Goal: Task Accomplishment & Management: Manage account settings

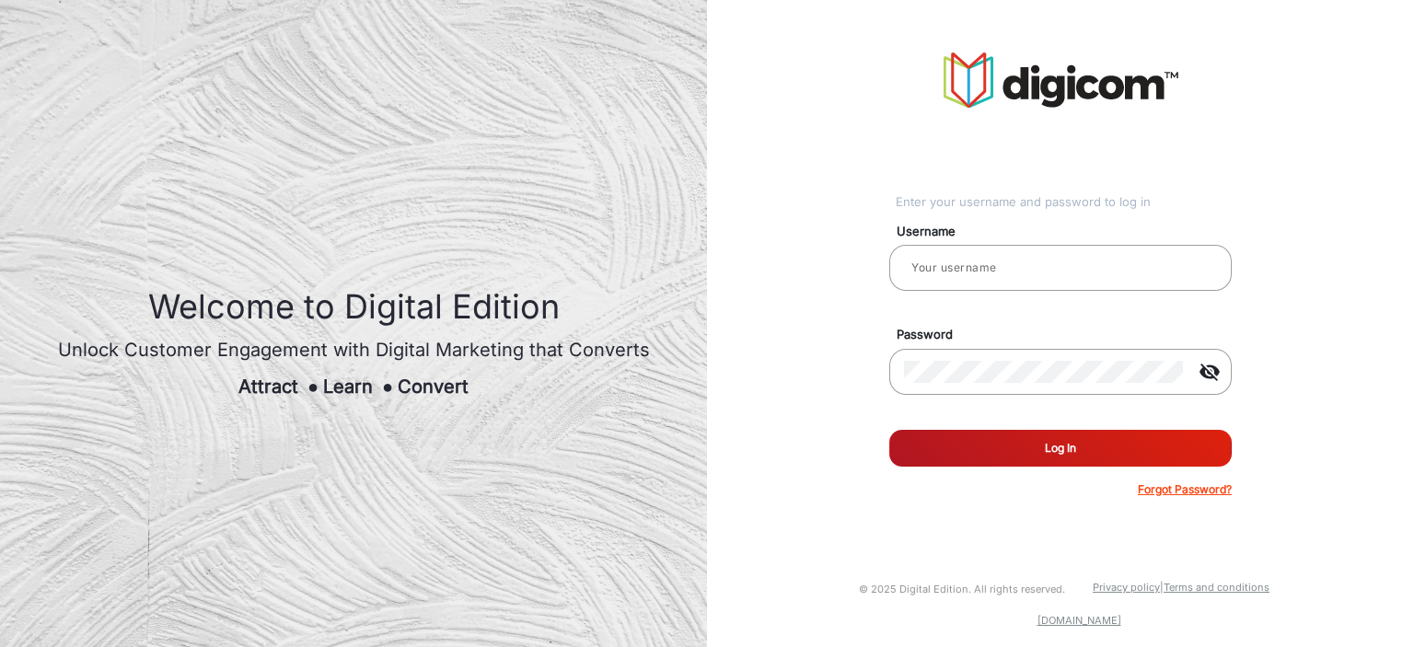
type input "TestHabanero"
click at [1128, 465] on button "Log In" at bounding box center [1060, 448] width 343 height 37
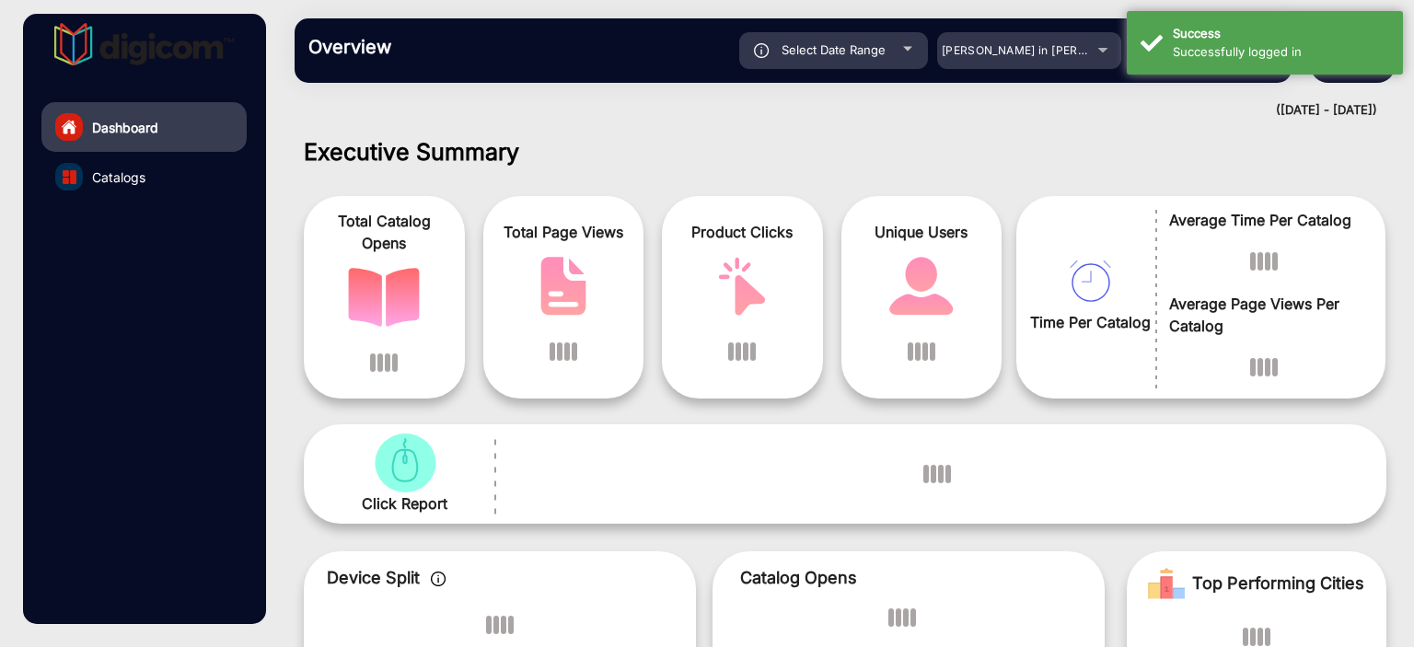
scroll to position [14, 0]
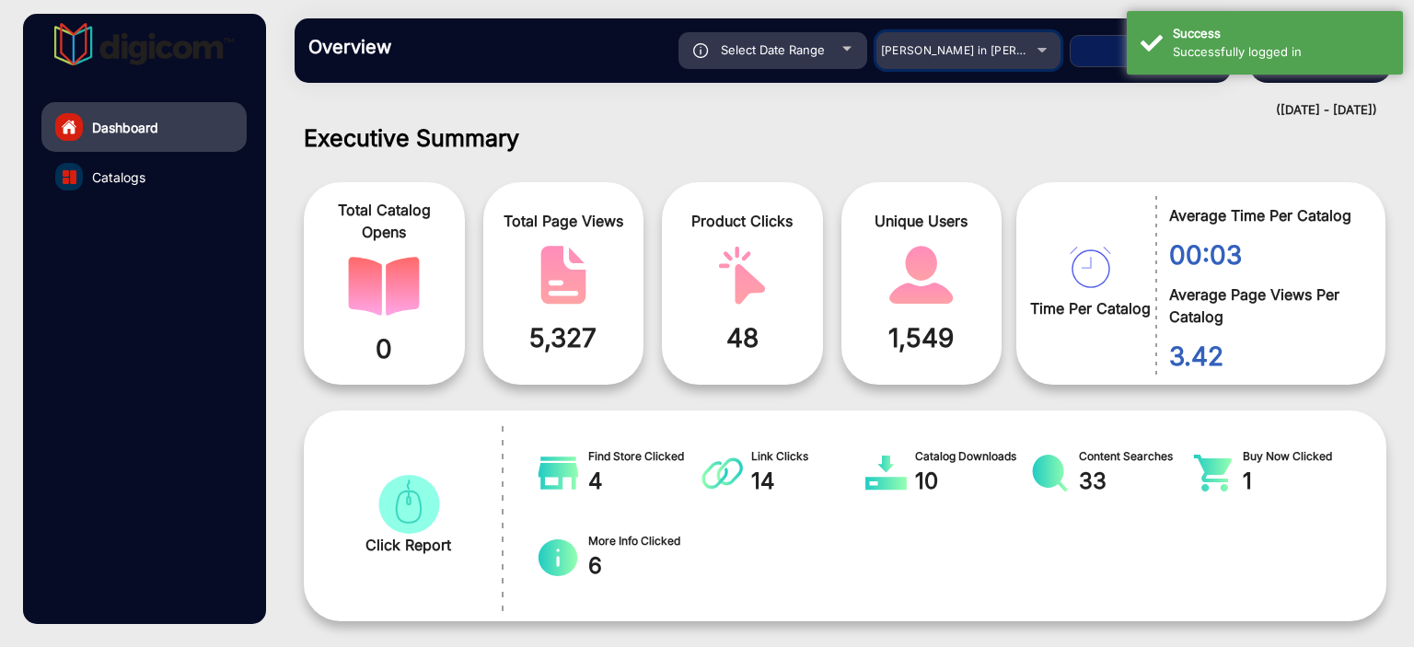
click at [1028, 58] on div "[PERSON_NAME] in [PERSON_NAME]" at bounding box center [954, 51] width 147 height 22
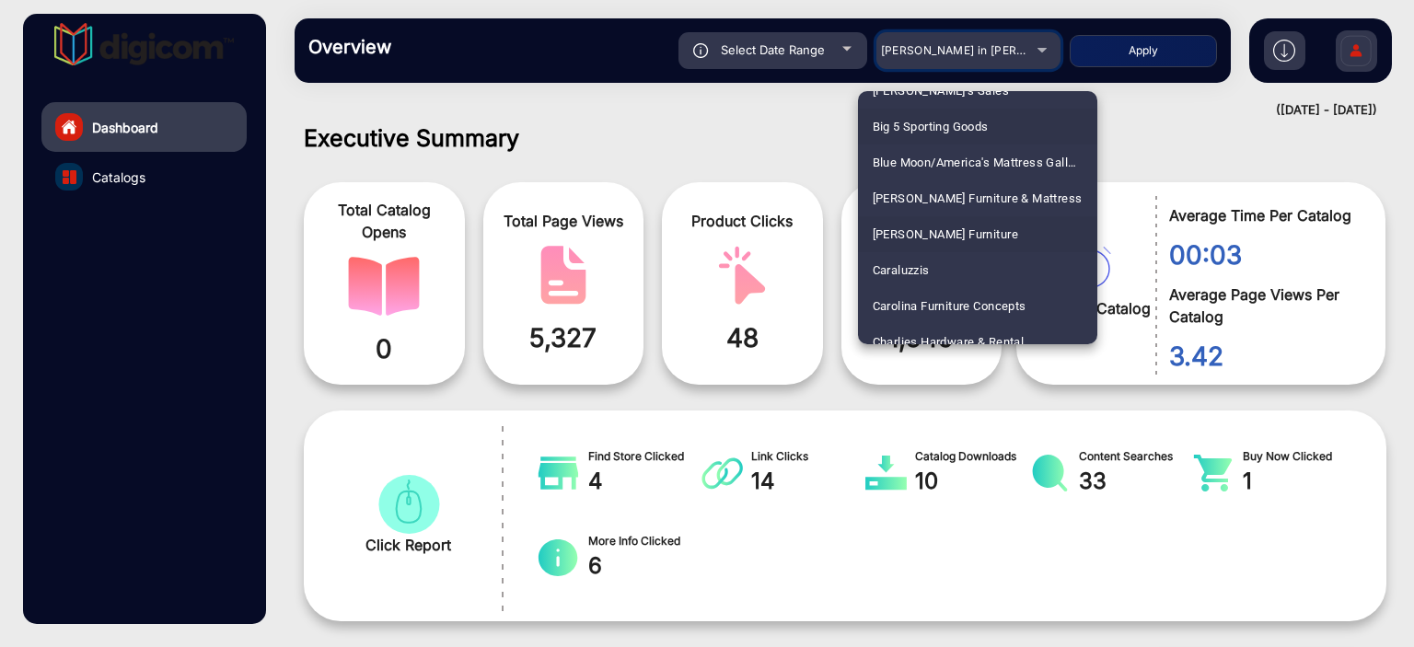
scroll to position [1049, 0]
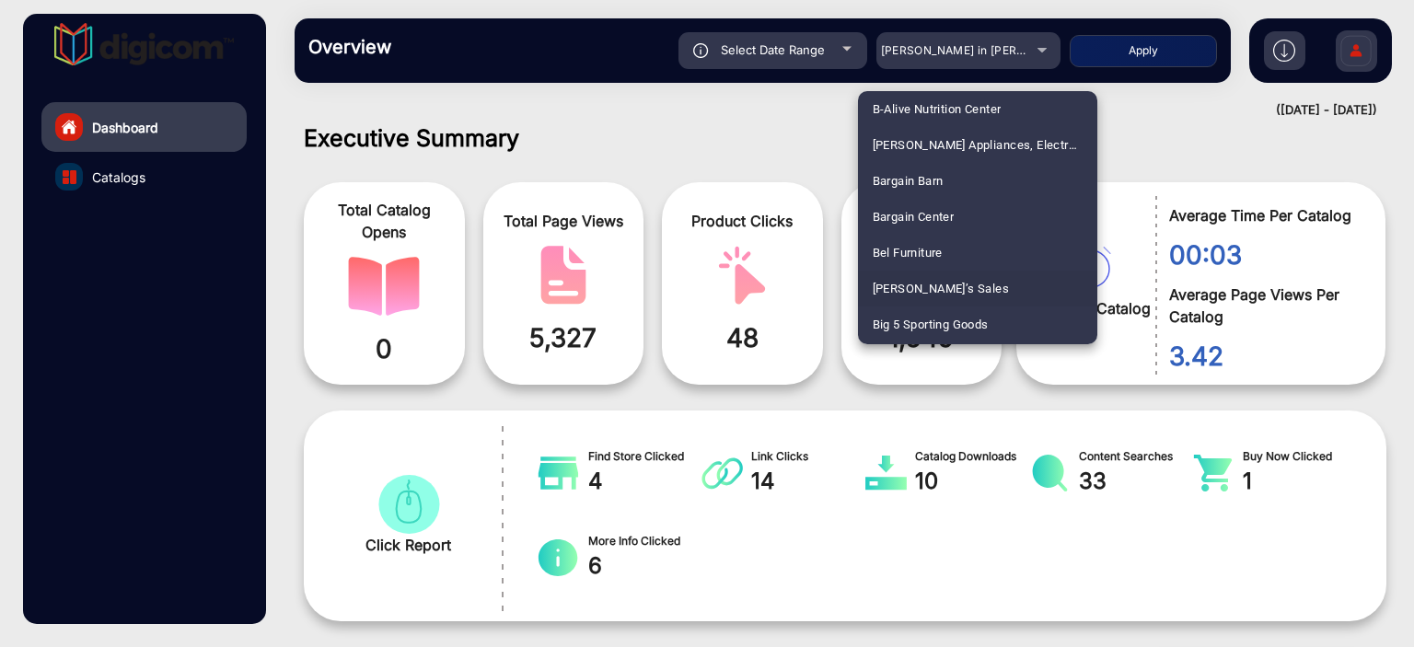
click at [1359, 55] on div at bounding box center [707, 323] width 1414 height 647
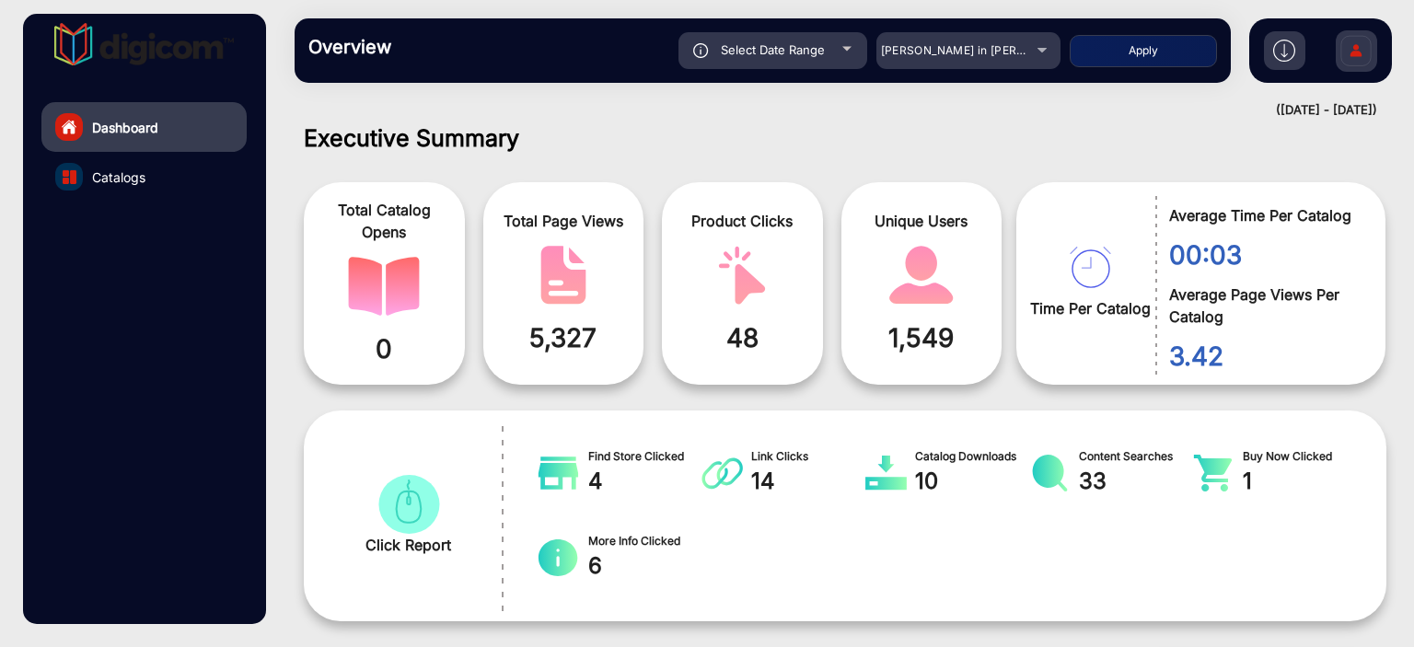
click at [1353, 58] on img at bounding box center [1356, 53] width 39 height 64
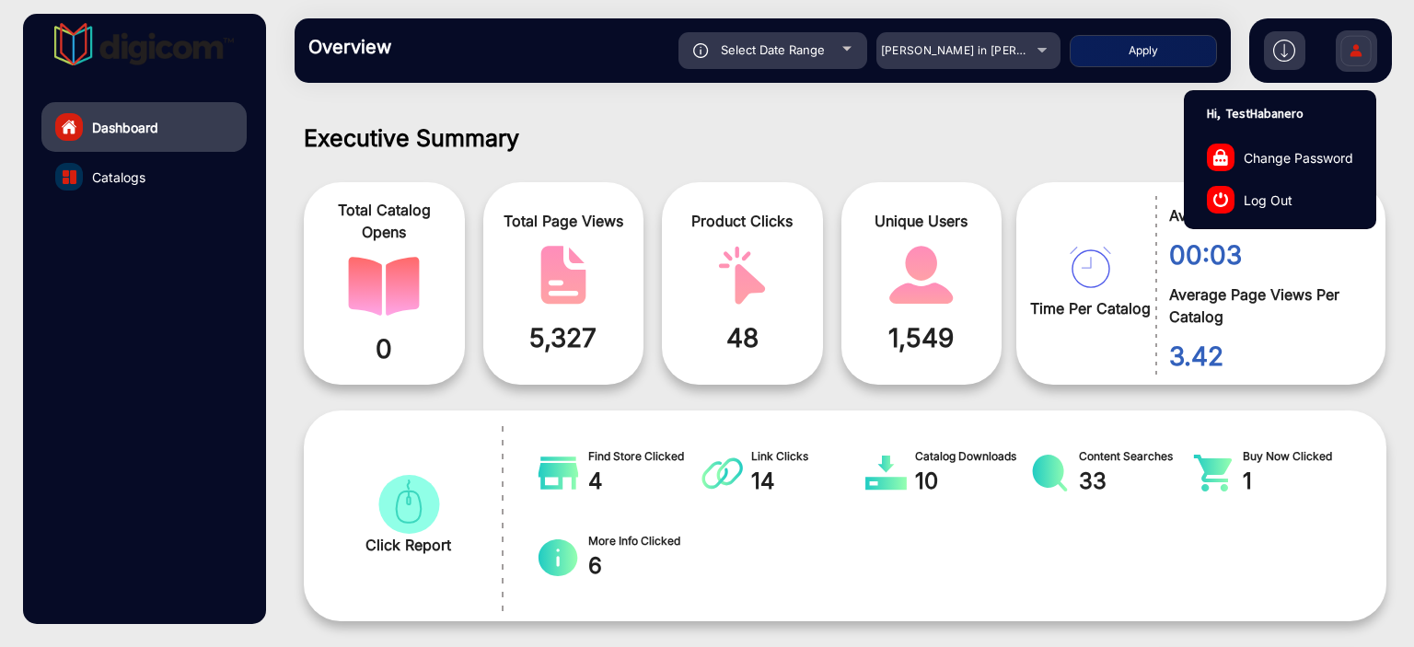
click at [1276, 200] on span "Log Out" at bounding box center [1268, 199] width 49 height 19
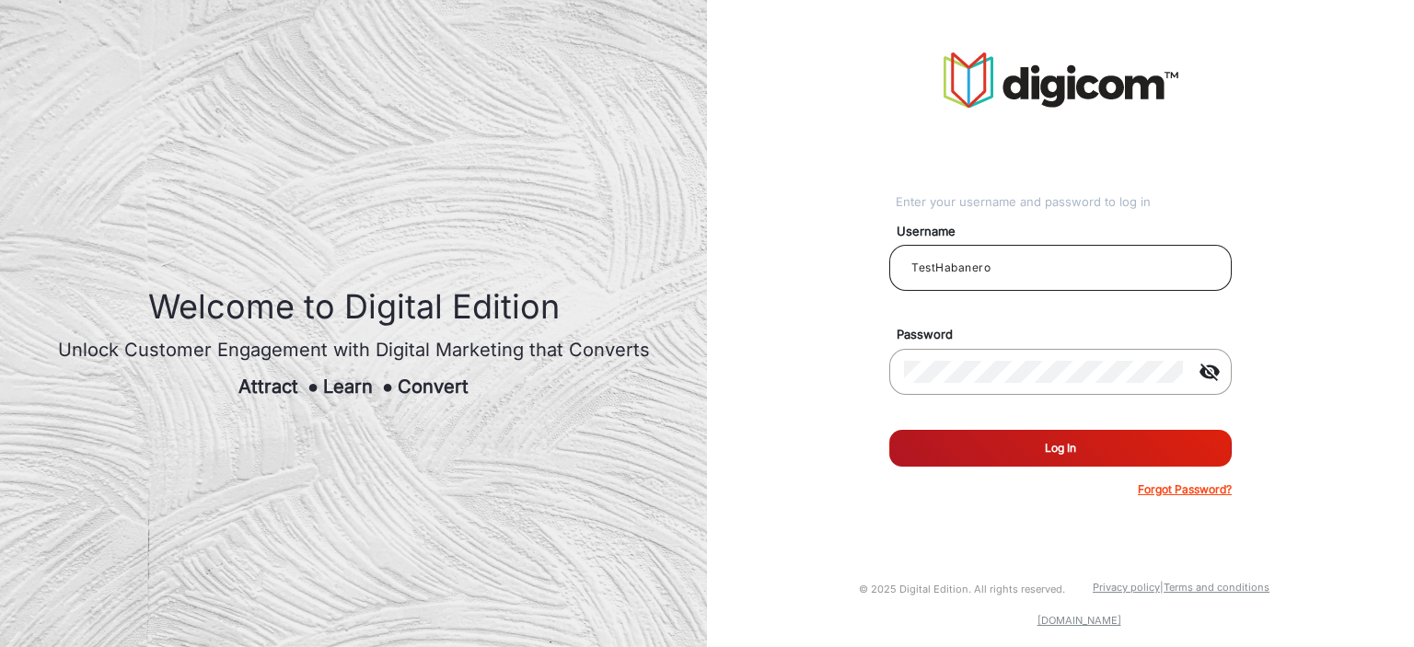
click at [1037, 266] on input "TestHabanero" at bounding box center [1060, 268] width 313 height 22
type input "[PERSON_NAME]"
click at [962, 435] on button "Log In" at bounding box center [1060, 448] width 343 height 37
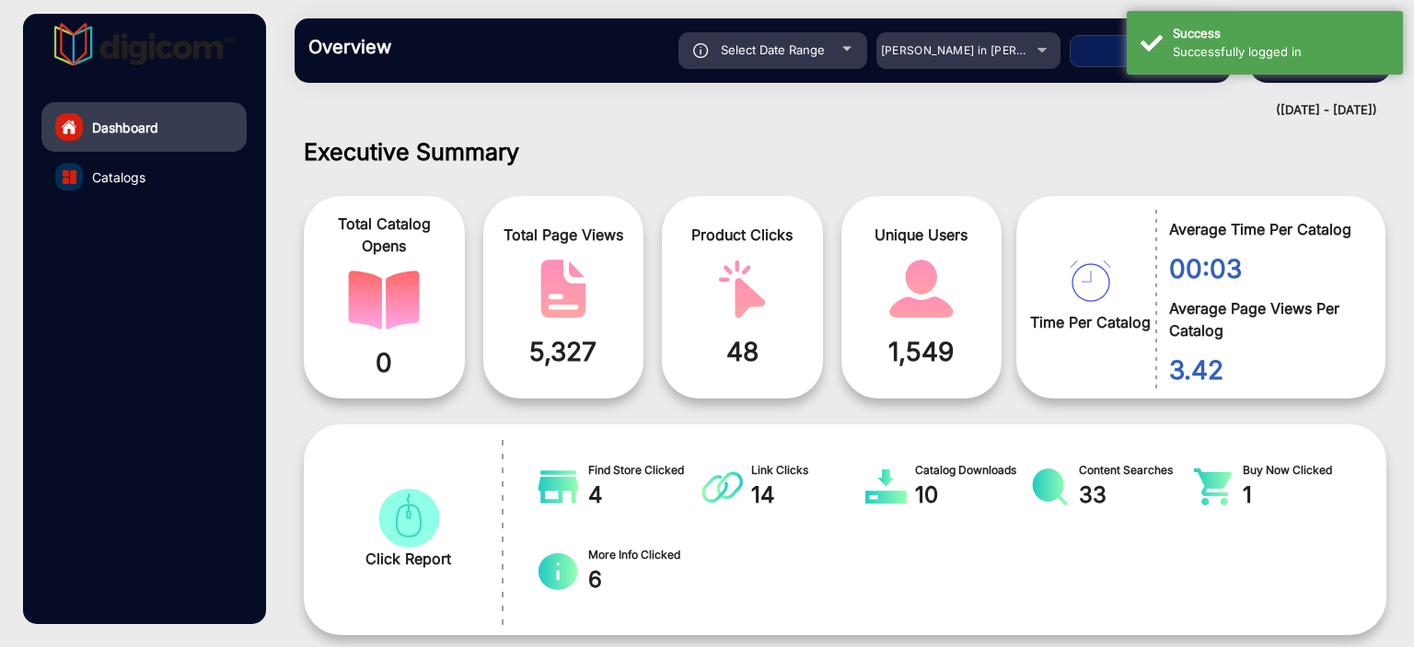
scroll to position [14, 0]
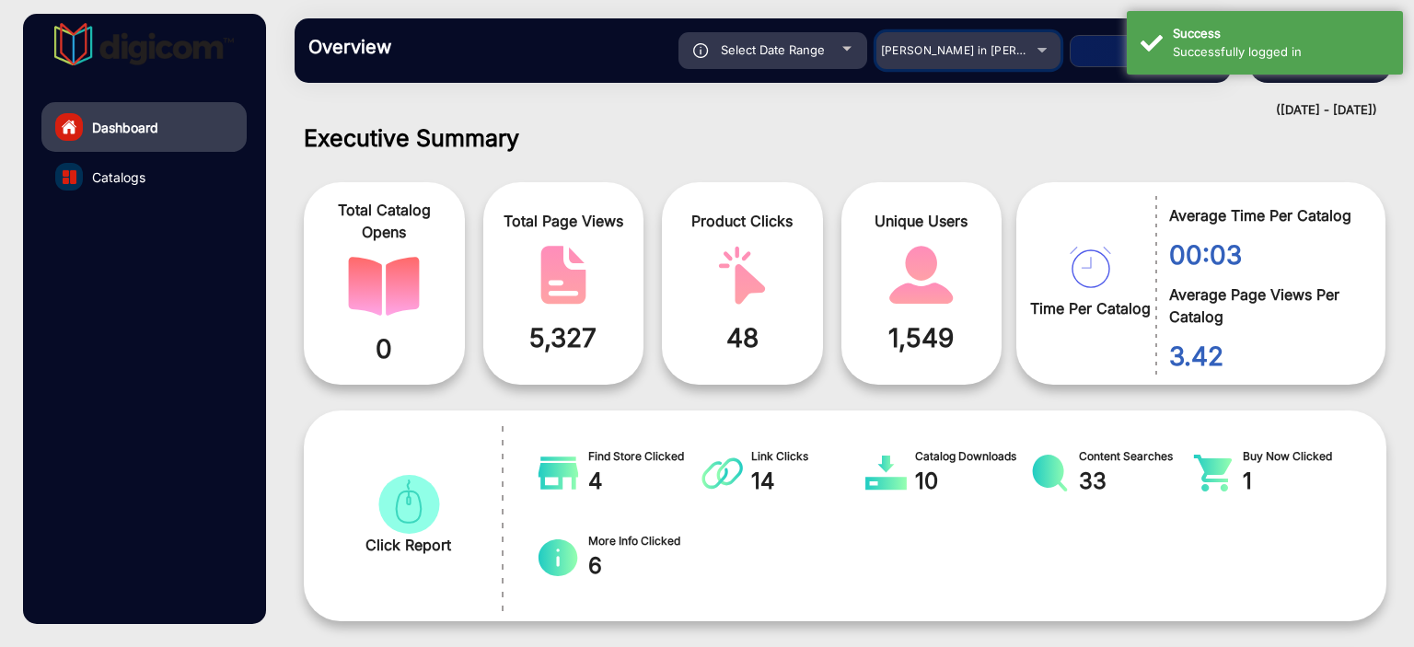
click at [1012, 51] on span "[PERSON_NAME] in [PERSON_NAME]" at bounding box center [982, 50] width 203 height 14
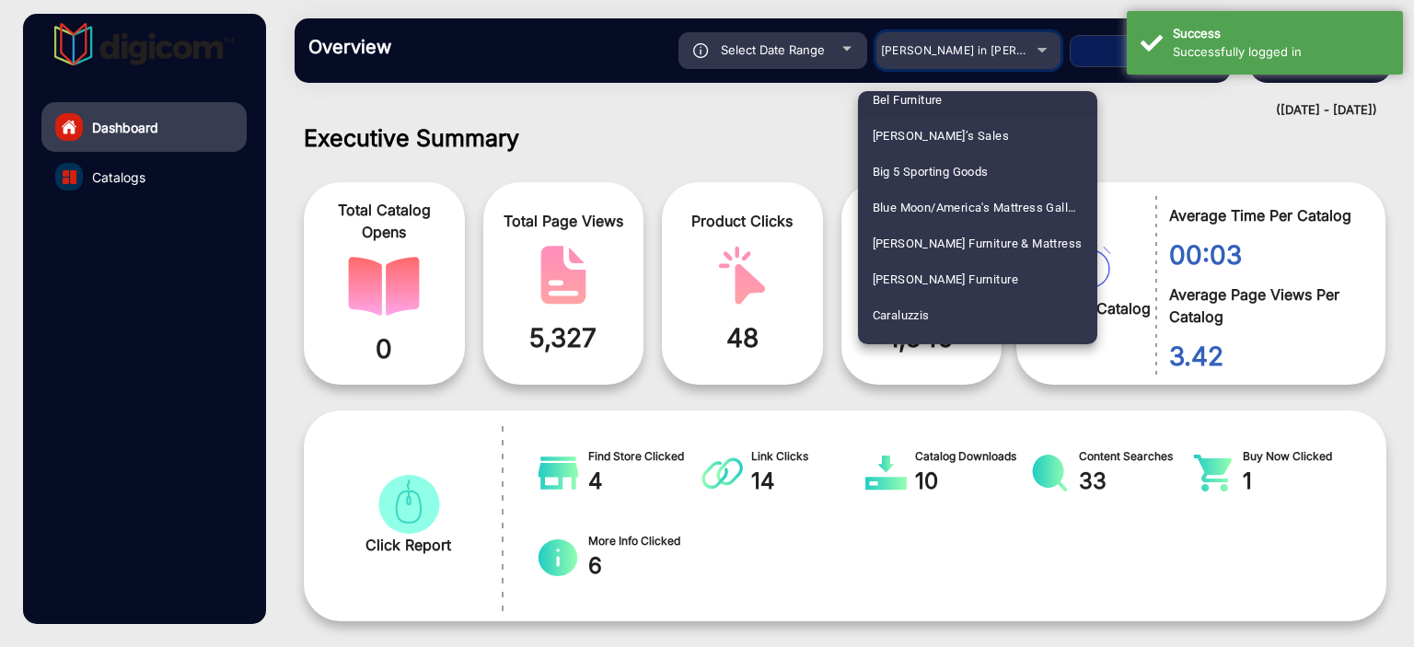
scroll to position [1269, 0]
